Goal: Find specific page/section: Find specific page/section

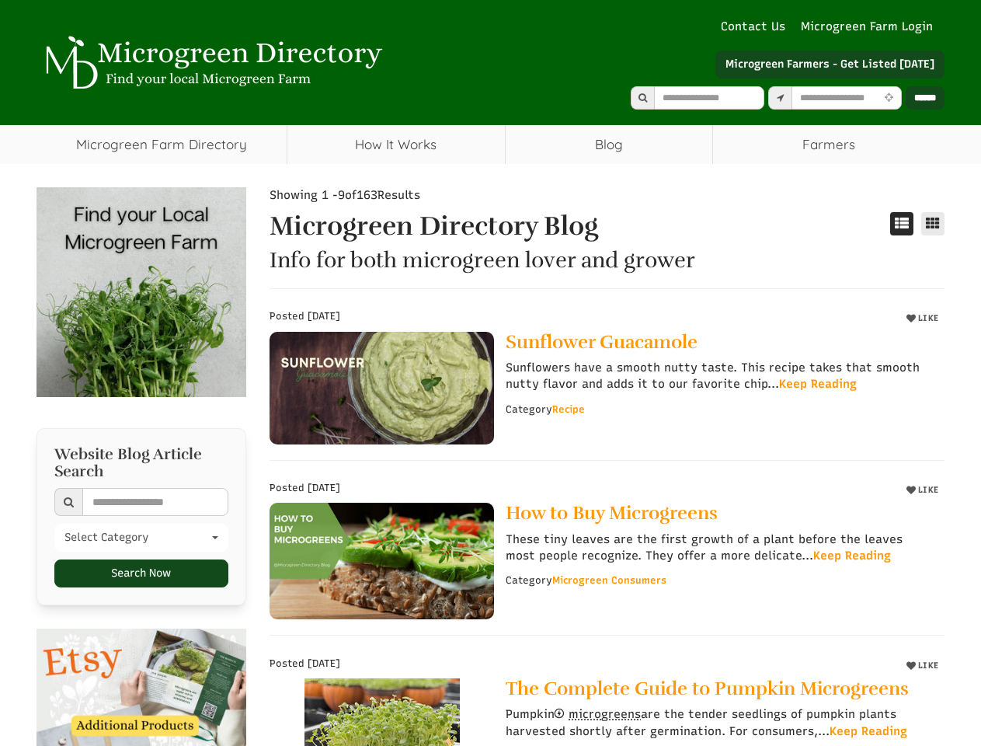
select select "Language Translate Widget"
click at [835, 98] on input "text" at bounding box center [847, 97] width 110 height 23
click at [887, 98] on icon at bounding box center [889, 98] width 16 height 10
click at [908, 224] on icon at bounding box center [901, 223] width 23 height 23
click at [939, 224] on icon at bounding box center [932, 223] width 23 height 23
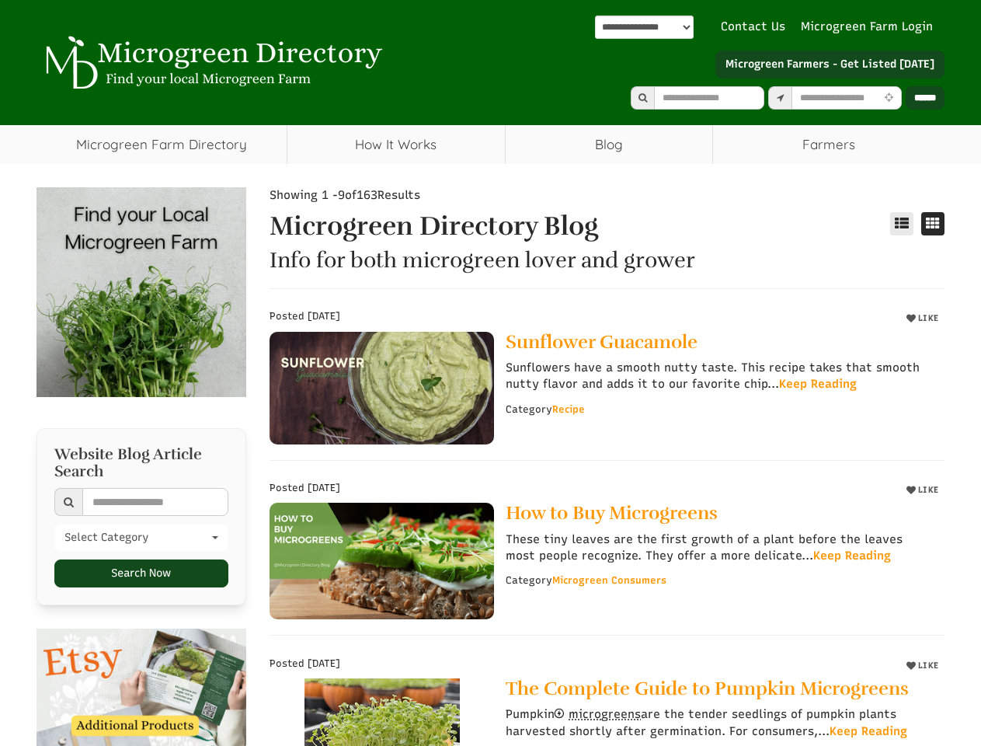
click at [601, 718] on span "microgreens" at bounding box center [605, 714] width 72 height 14
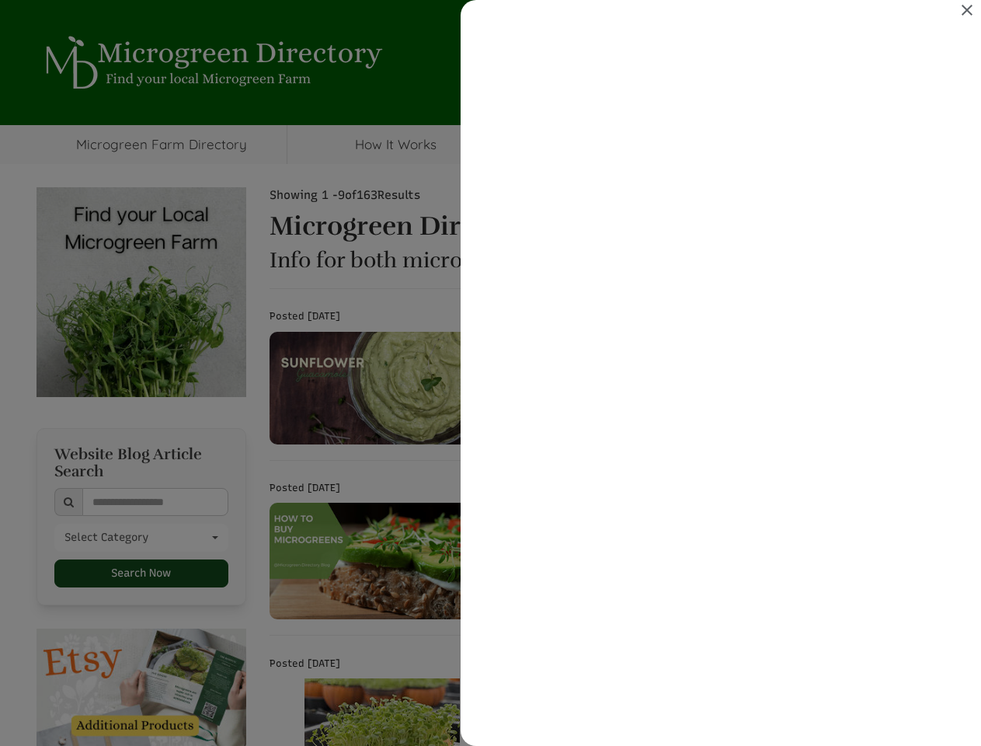
click at [137, 541] on div "Search results for microgreens" at bounding box center [490, 373] width 981 height 746
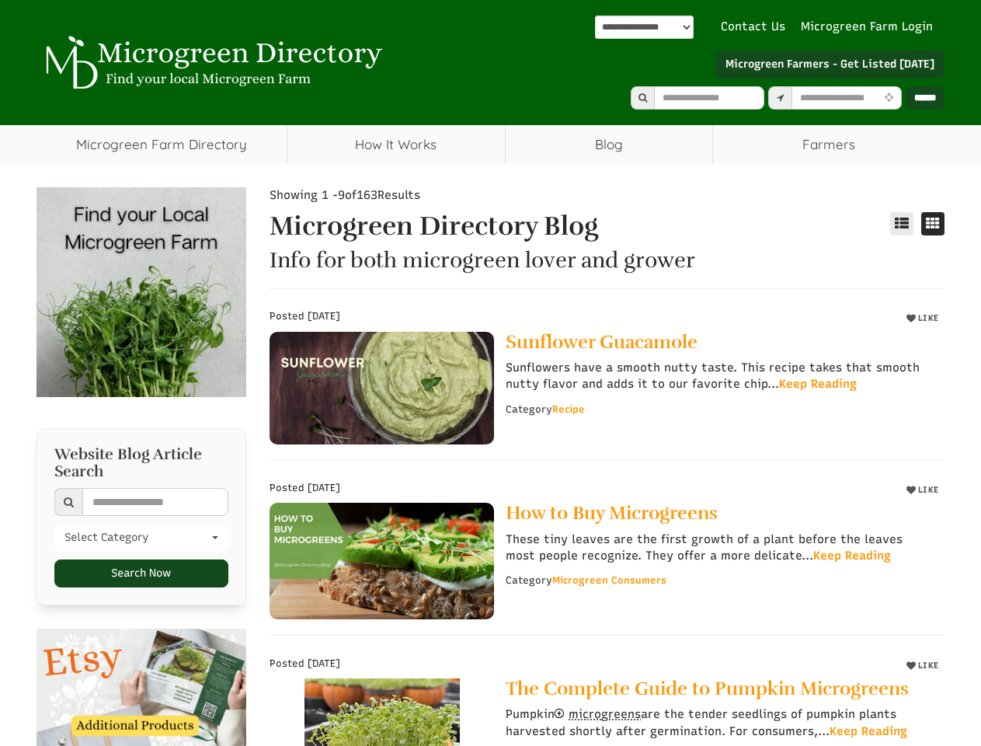
click at [137, 541] on span "Select Category" at bounding box center [136, 538] width 144 height 16
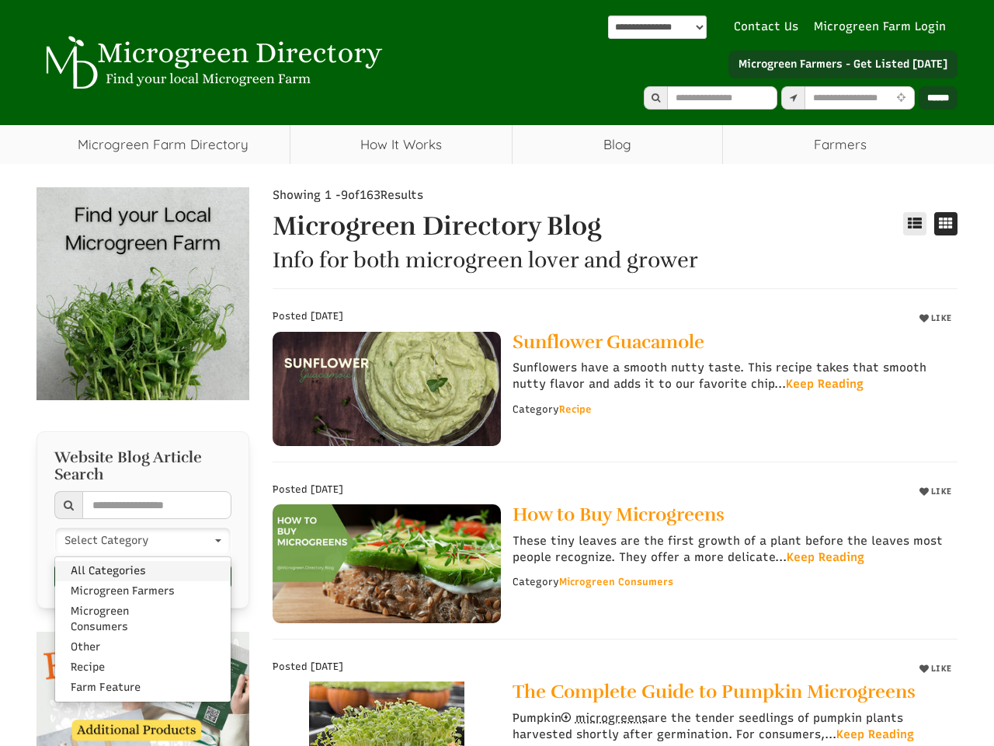
click at [137, 576] on span "All Categories" at bounding box center [108, 571] width 75 height 16
